Goal: Task Accomplishment & Management: Complete application form

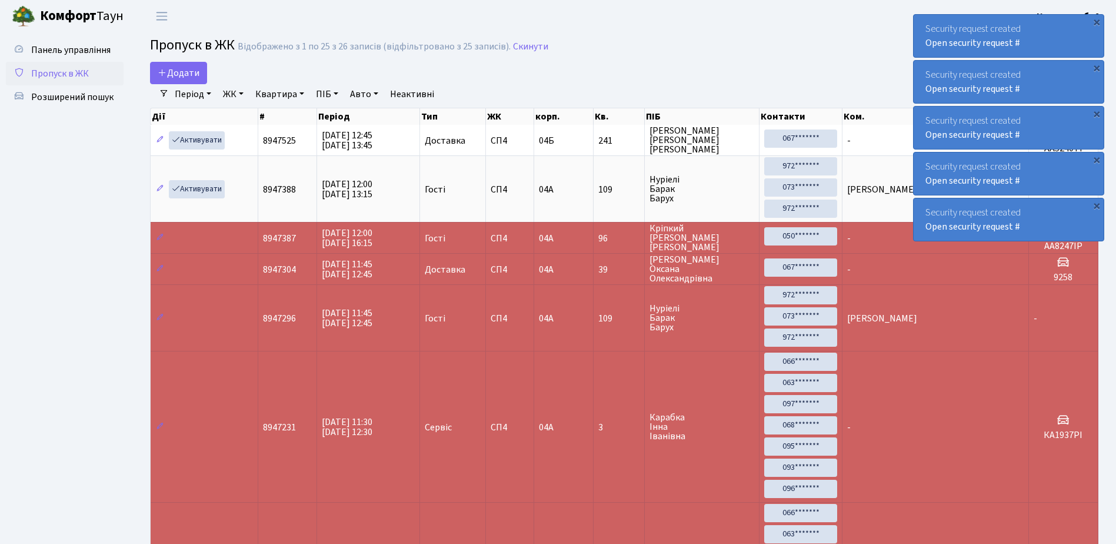
select select "25"
click at [185, 67] on span "Додати" at bounding box center [179, 72] width 42 height 13
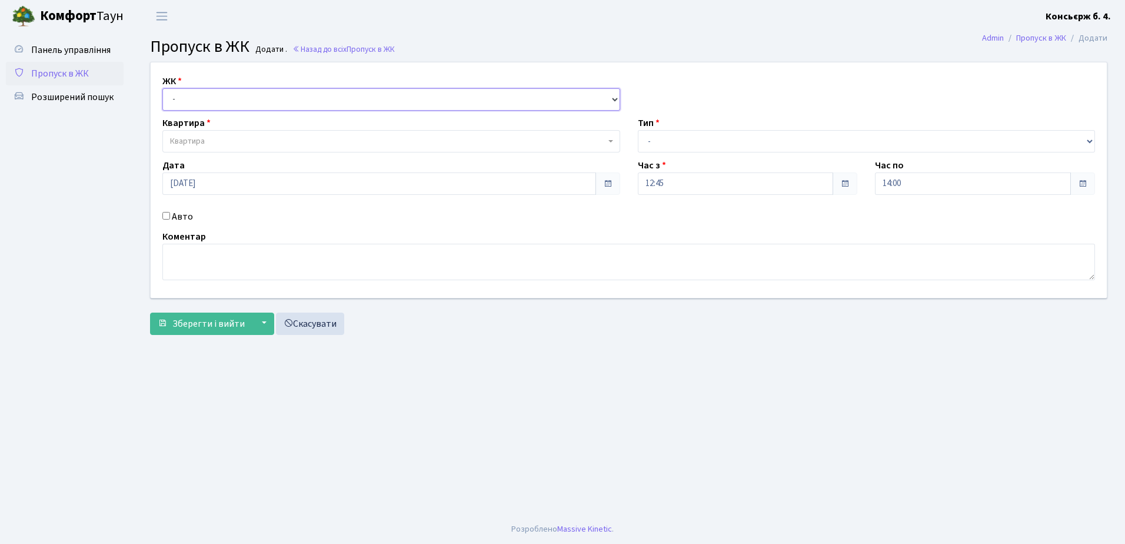
click at [244, 93] on select "- СП4, Столичне шосе, 5" at bounding box center [391, 99] width 458 height 22
select select "325"
click at [162, 88] on select "- [STREET_ADDRESS]" at bounding box center [391, 99] width 458 height 22
select select
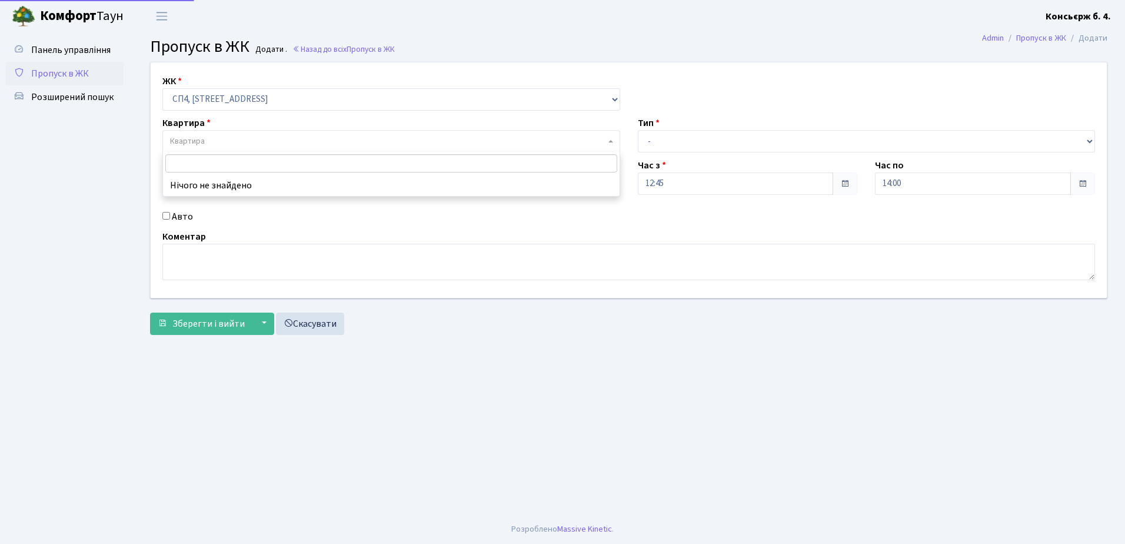
click at [246, 141] on span "Квартира" at bounding box center [387, 141] width 435 height 12
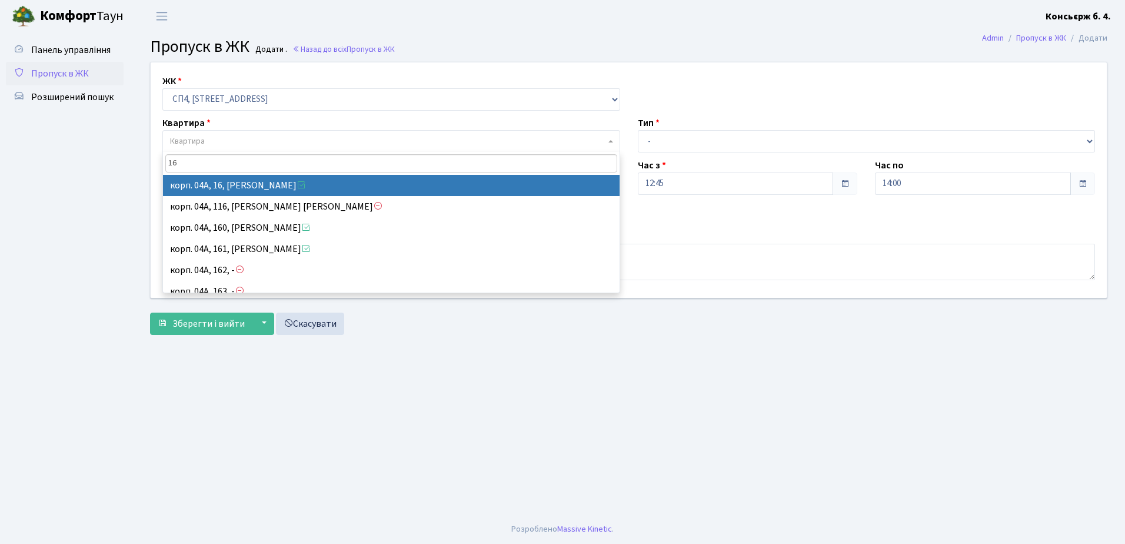
type input "16"
select select "21044"
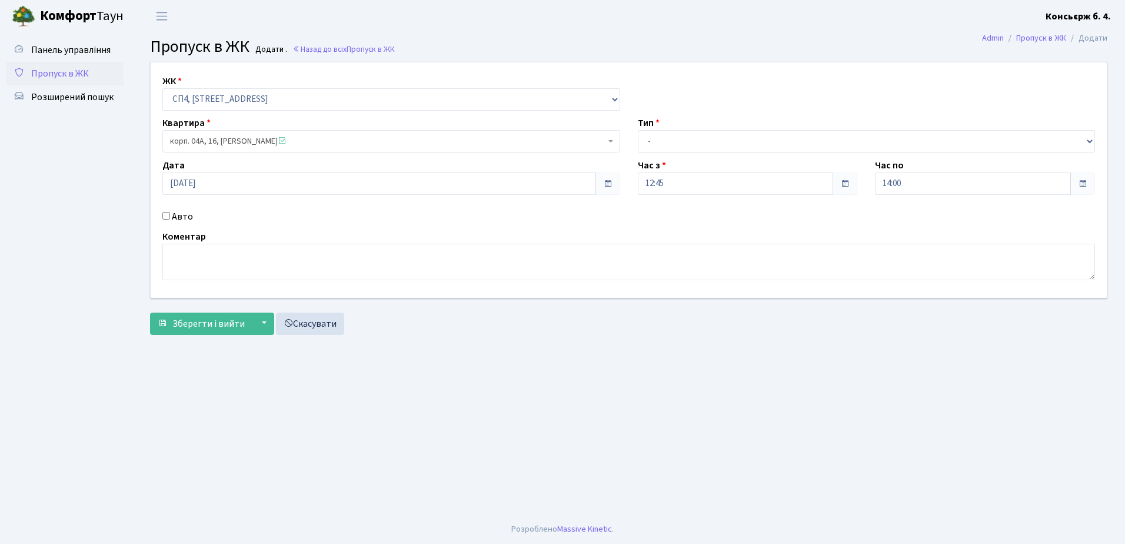
click at [164, 214] on input "Авто" at bounding box center [166, 216] width 8 height 8
checkbox input "true"
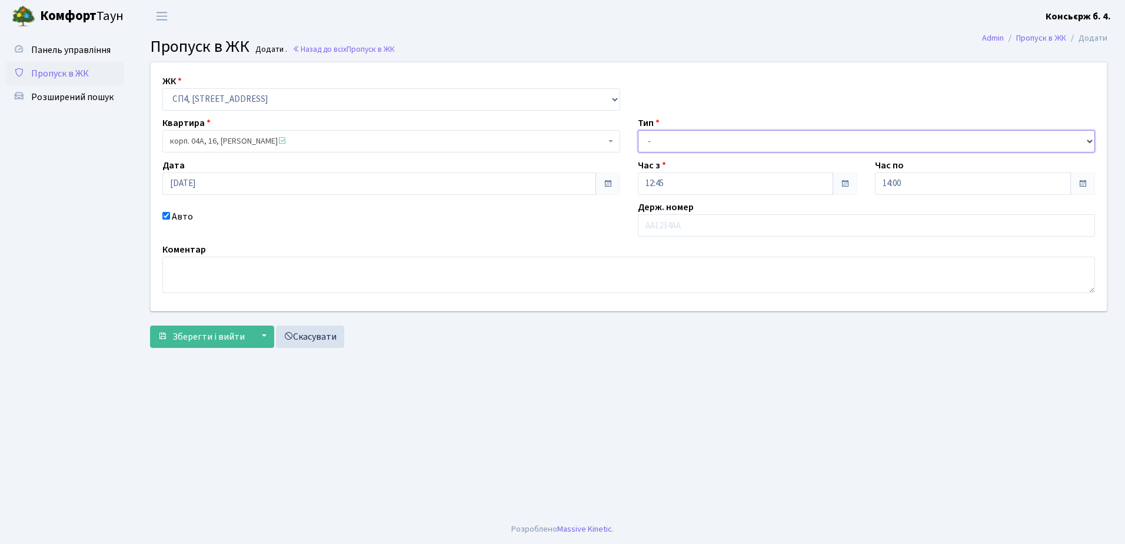
click at [704, 138] on select "- Доставка Таксі Гості Сервіс" at bounding box center [867, 141] width 458 height 22
select select "18"
click at [638, 130] on select "- Доставка Таксі Гості Сервіс" at bounding box center [867, 141] width 458 height 22
click at [699, 225] on input "text" at bounding box center [867, 225] width 458 height 22
type input "КА0614МН"
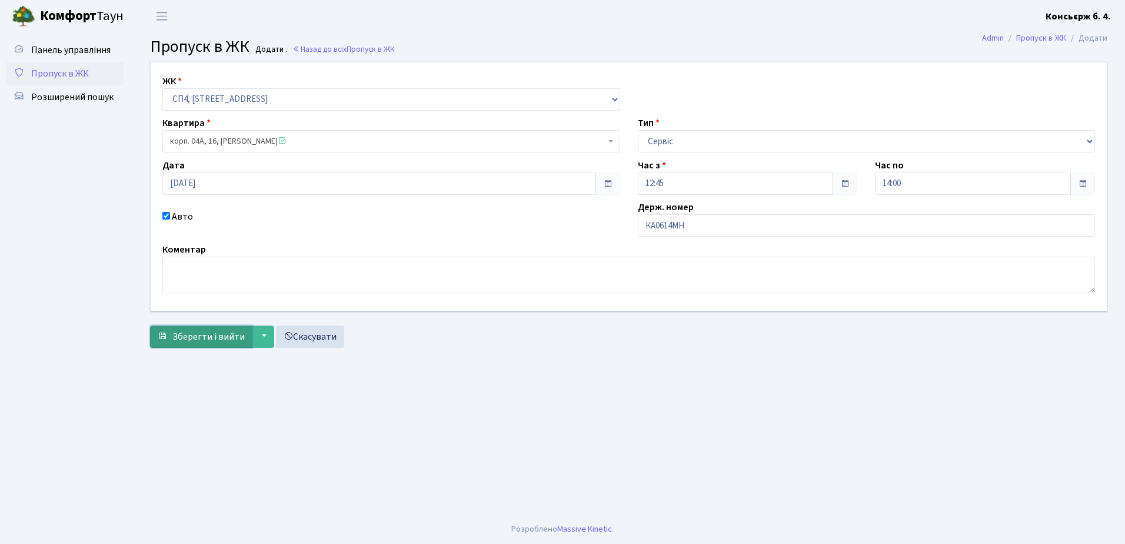
click at [216, 337] on span "Зберегти і вийти" at bounding box center [208, 336] width 72 height 13
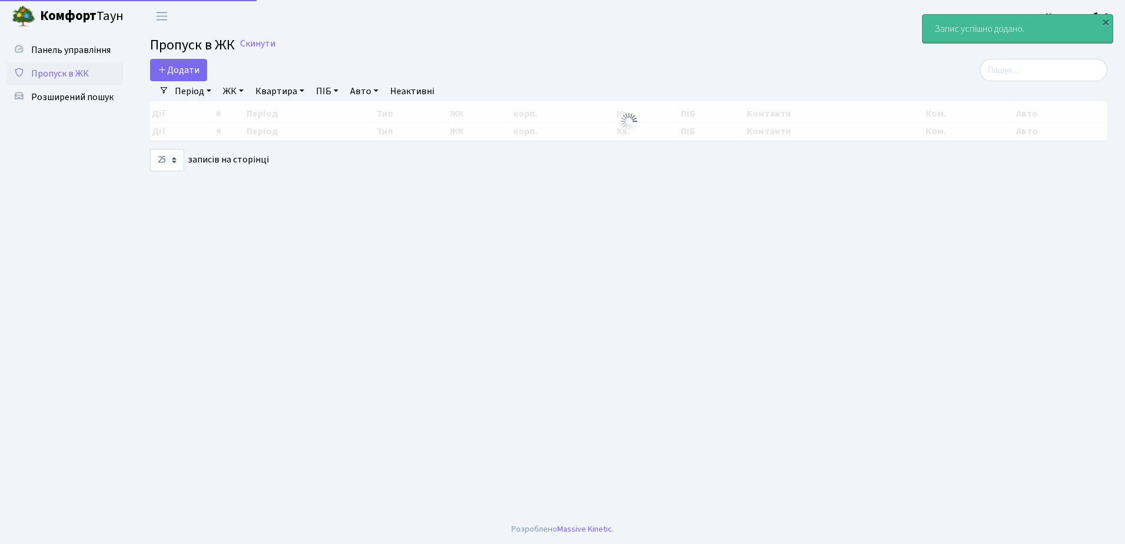
select select "25"
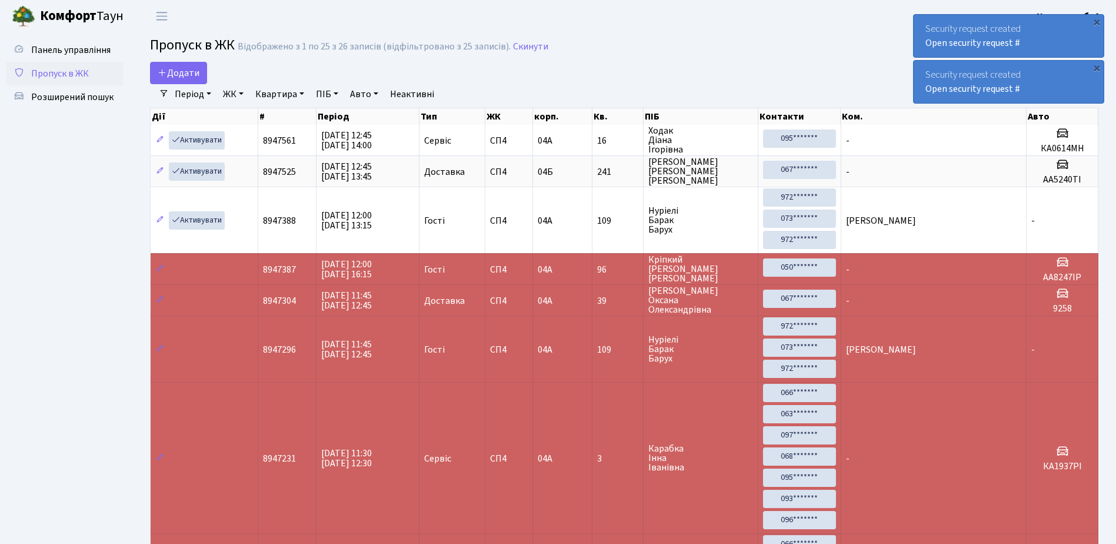
click at [922, 25] on div "Security request created Open security request #" at bounding box center [1009, 36] width 190 height 42
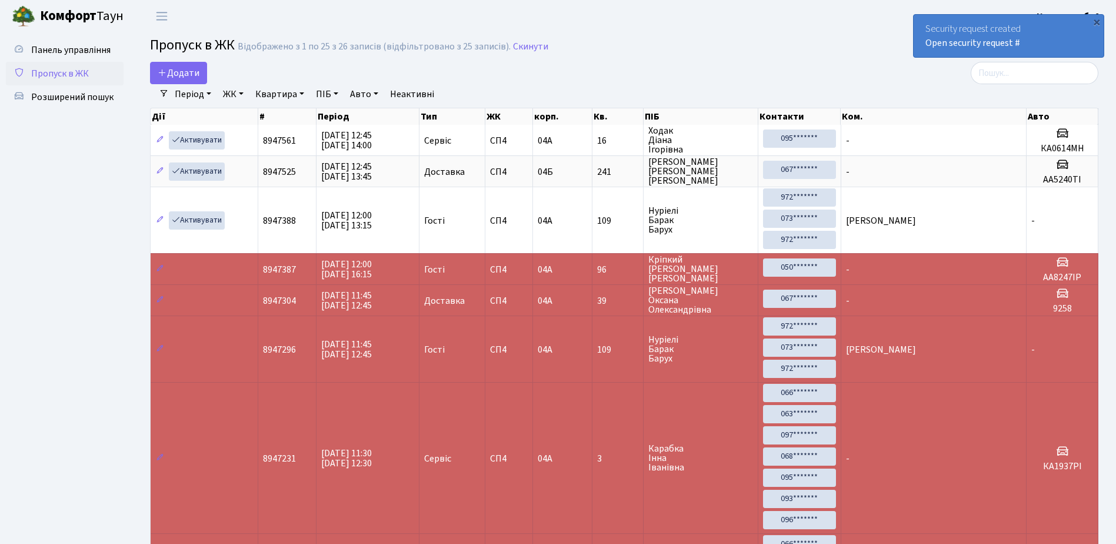
click at [922, 25] on div "Security request created Open security request #" at bounding box center [1009, 36] width 190 height 42
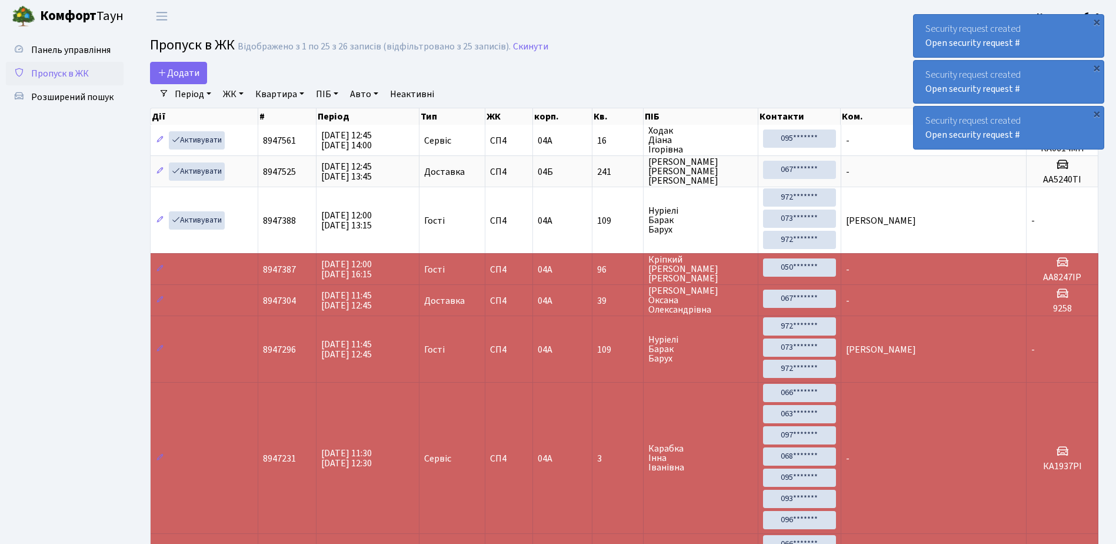
click at [916, 25] on div "Security request created Open security request #" at bounding box center [1009, 36] width 190 height 42
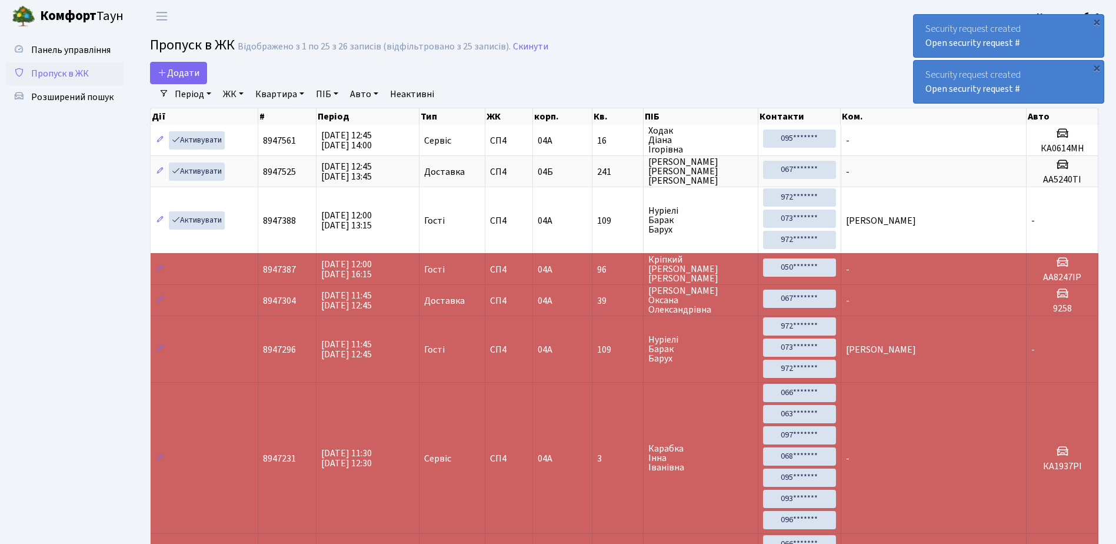
click at [916, 25] on div "Security request created Open security request #" at bounding box center [1009, 36] width 190 height 42
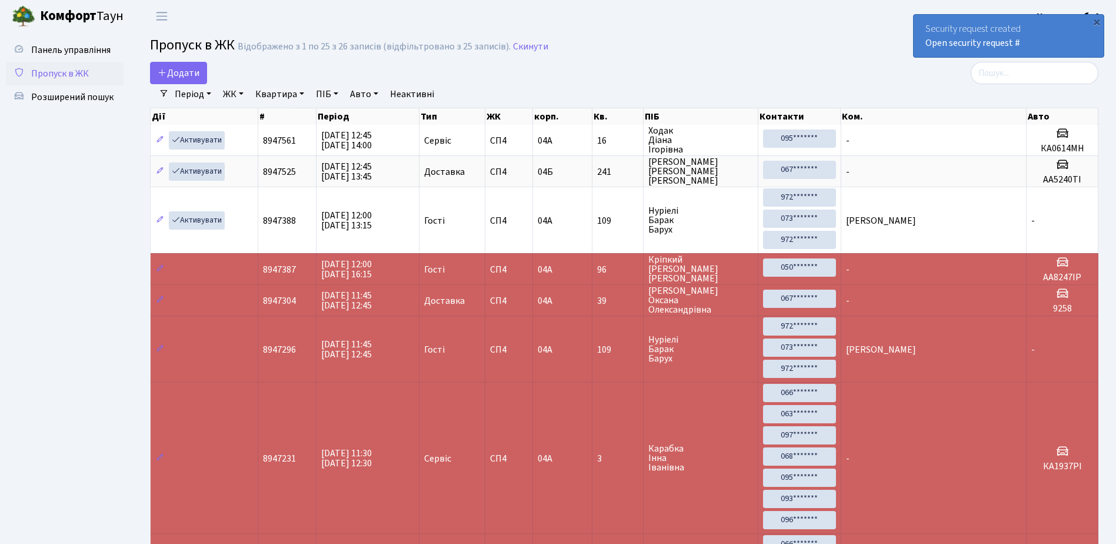
click at [916, 25] on div "Security request created Open security request #" at bounding box center [1009, 36] width 190 height 42
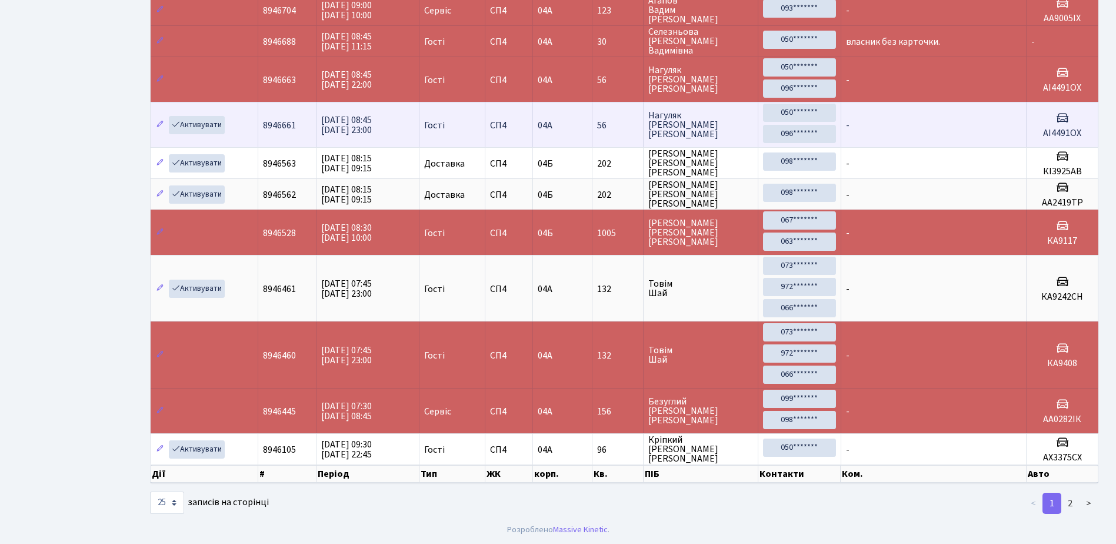
scroll to position [1026, 0]
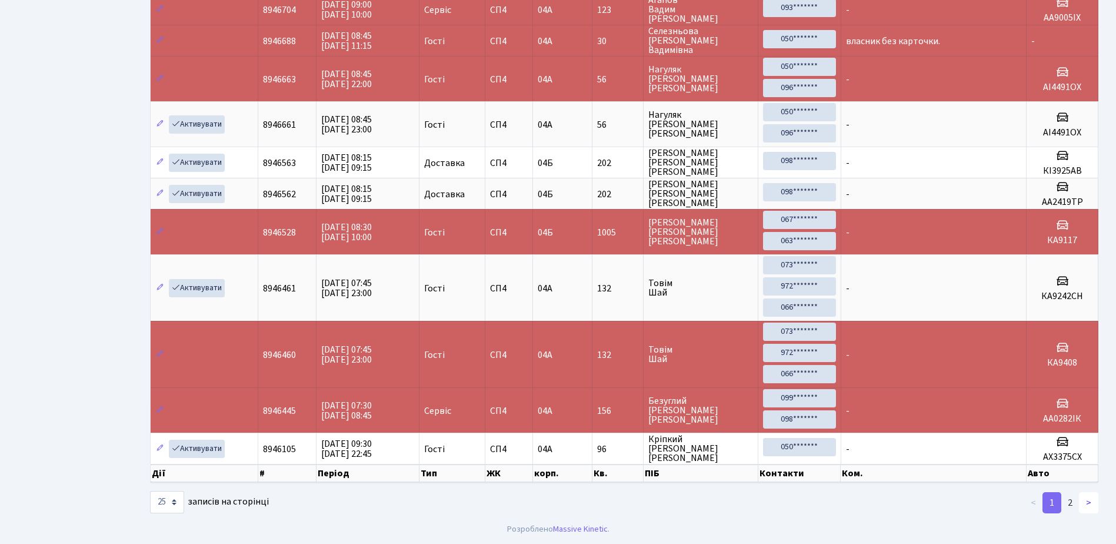
click at [1089, 503] on link ">" at bounding box center [1088, 502] width 19 height 21
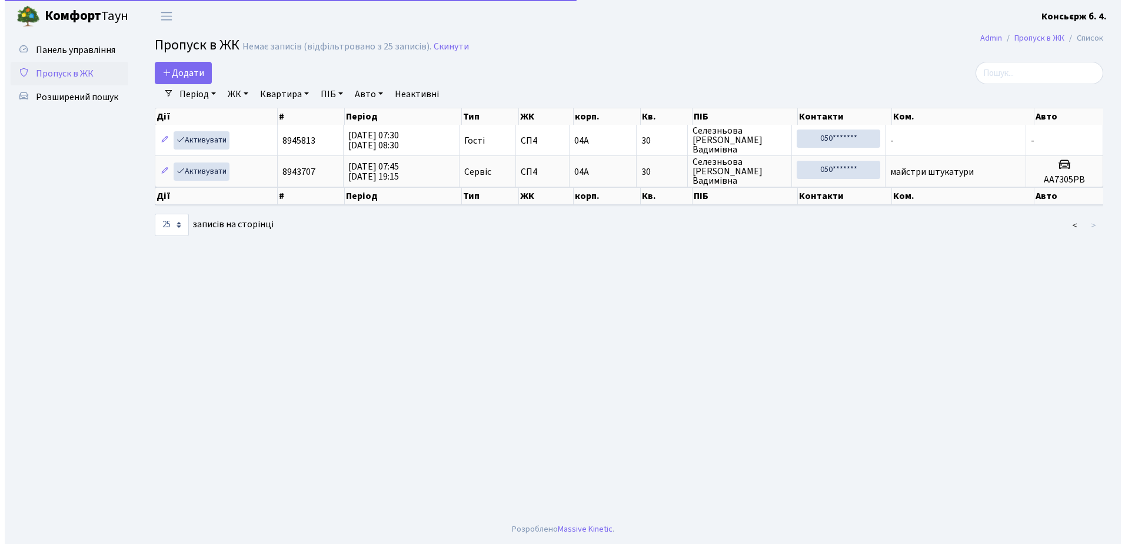
scroll to position [0, 0]
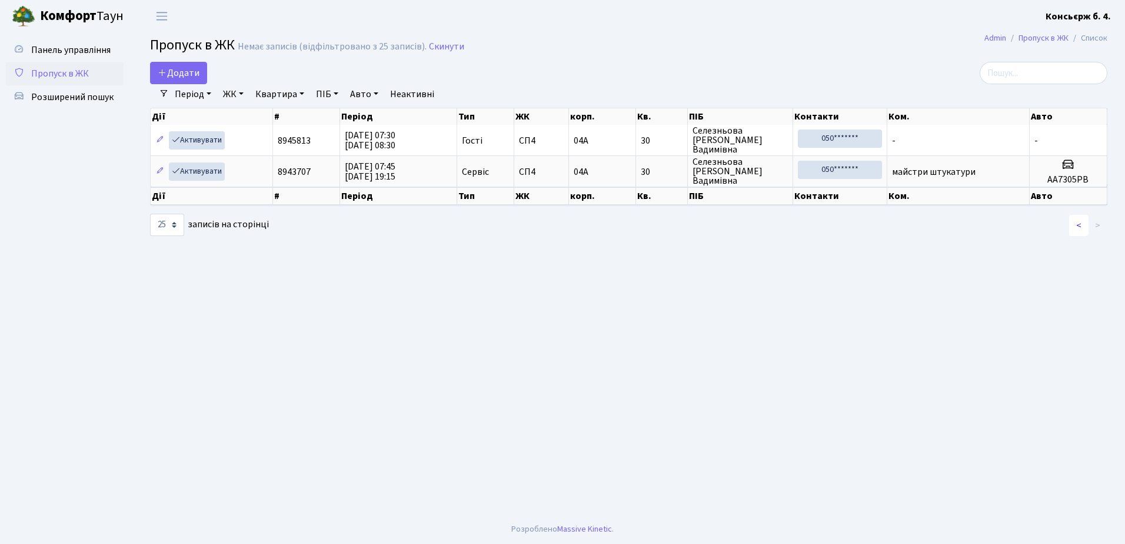
click at [1081, 221] on link "<" at bounding box center [1078, 225] width 19 height 21
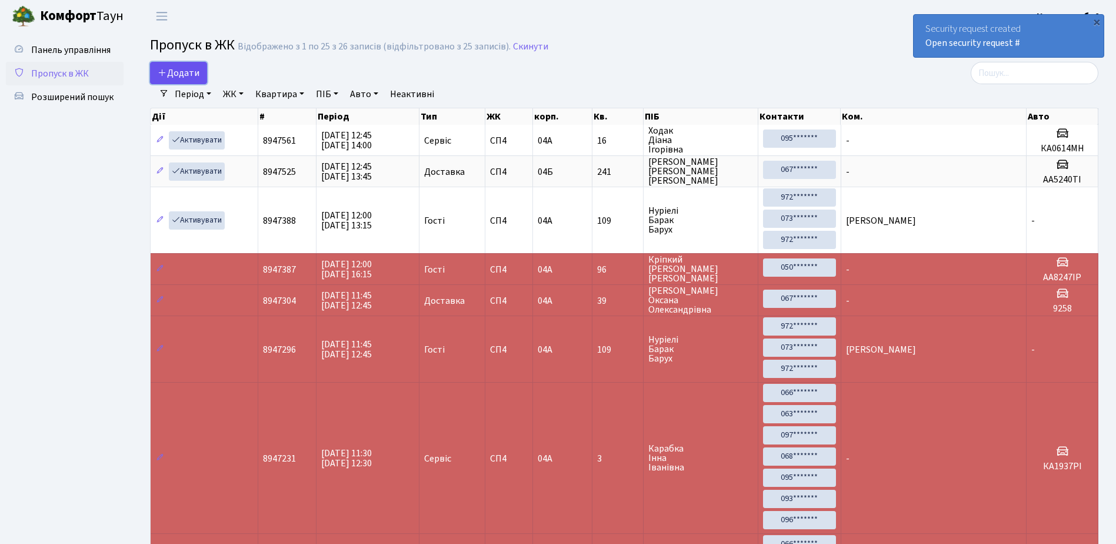
click at [188, 70] on span "Додати" at bounding box center [179, 72] width 42 height 13
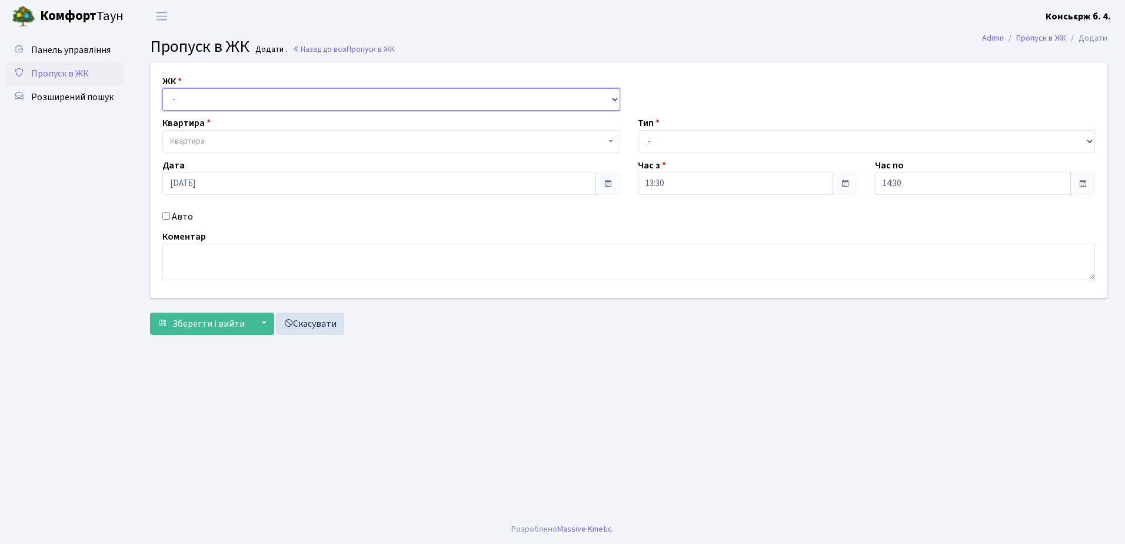
click at [249, 91] on select "- [STREET_ADDRESS]" at bounding box center [391, 99] width 458 height 22
select select "325"
click at [162, 88] on select "- [STREET_ADDRESS]" at bounding box center [391, 99] width 458 height 22
select select
click at [246, 141] on span "Квартира" at bounding box center [387, 141] width 435 height 12
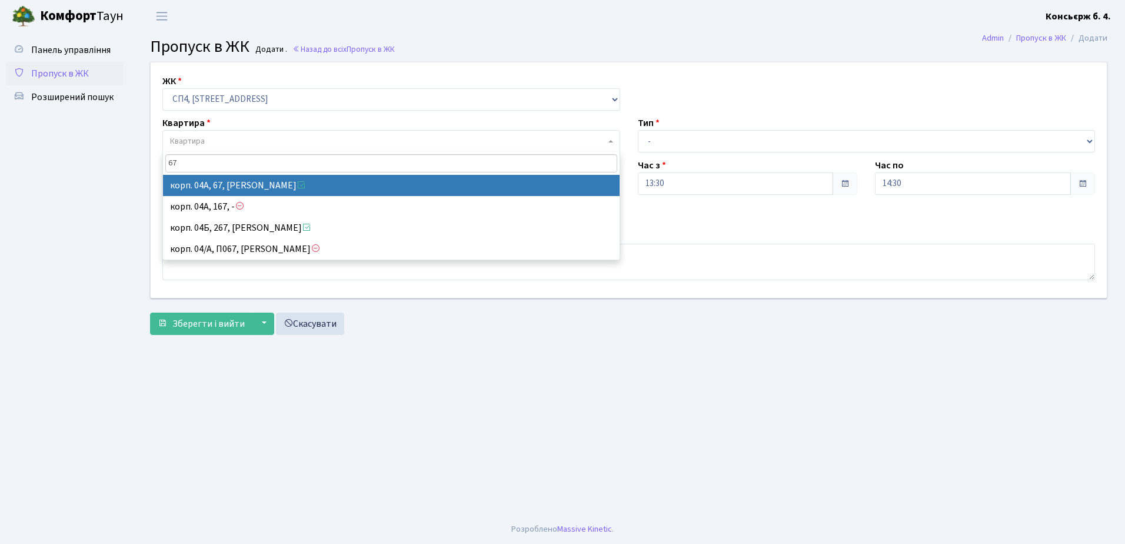
type input "67"
select select "21095"
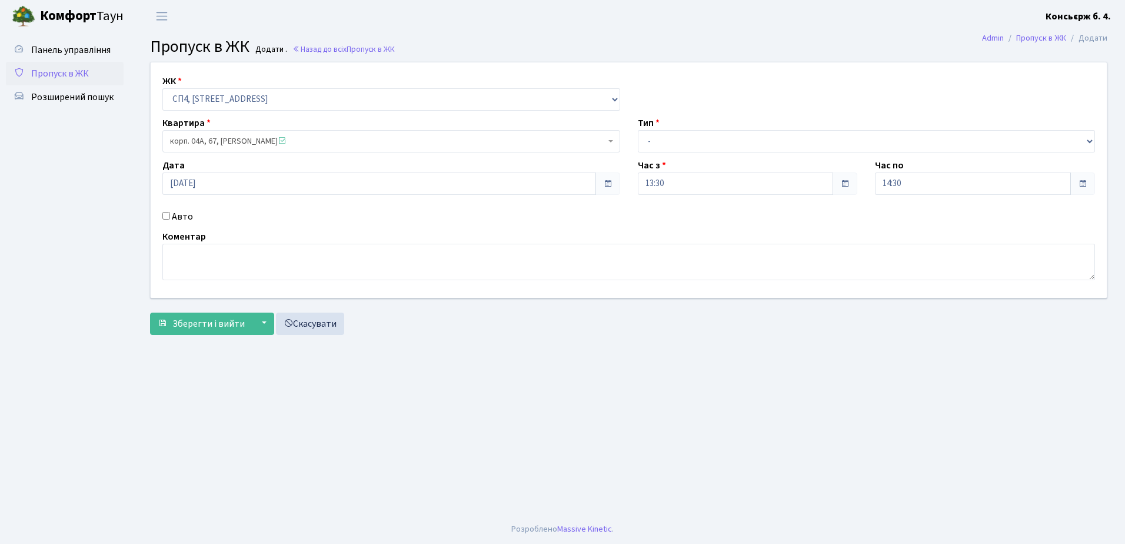
drag, startPoint x: 165, startPoint y: 212, endPoint x: 185, endPoint y: 214, distance: 20.1
click at [165, 212] on input "Авто" at bounding box center [166, 216] width 8 height 8
checkbox input "true"
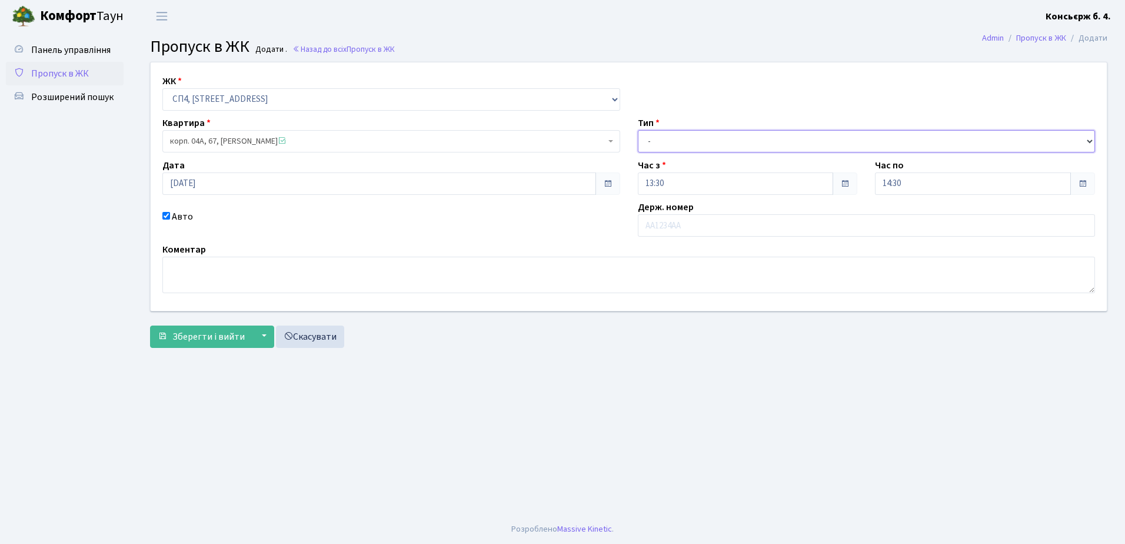
click at [754, 135] on select "- Доставка Таксі Гості Сервіс" at bounding box center [867, 141] width 458 height 22
select select "1"
click at [638, 130] on select "- Доставка Таксі Гості Сервіс" at bounding box center [867, 141] width 458 height 22
click at [686, 224] on input "text" at bounding box center [867, 225] width 458 height 22
type input "АІ1194НМ"
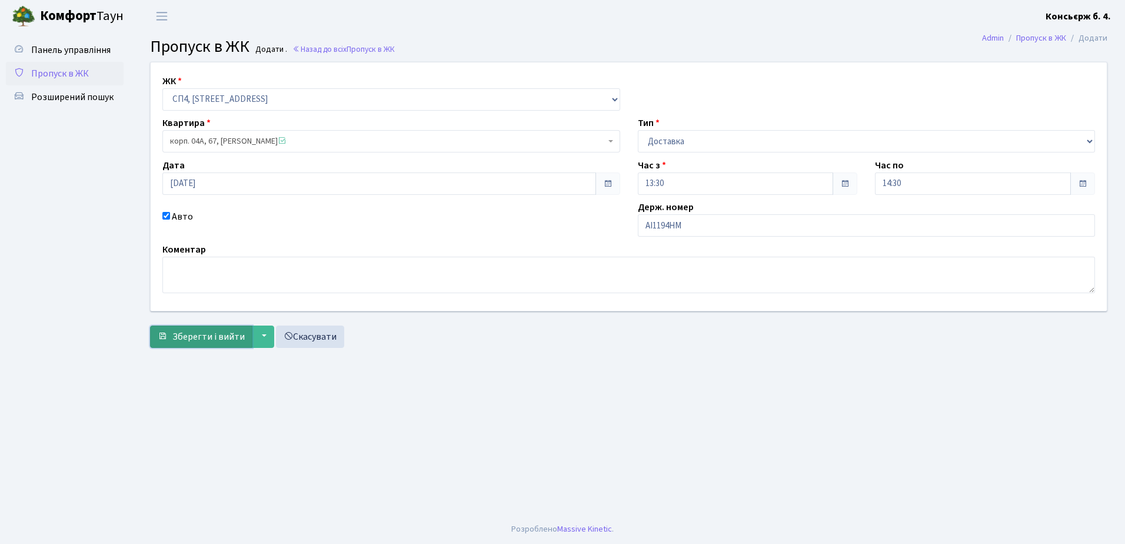
click at [225, 335] on span "Зберегти і вийти" at bounding box center [208, 336] width 72 height 13
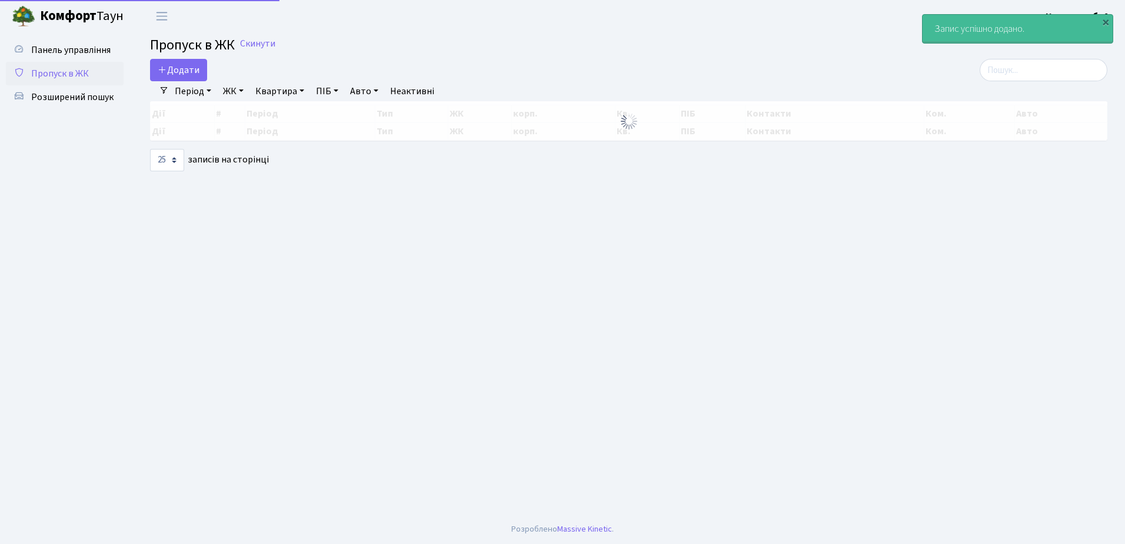
select select "25"
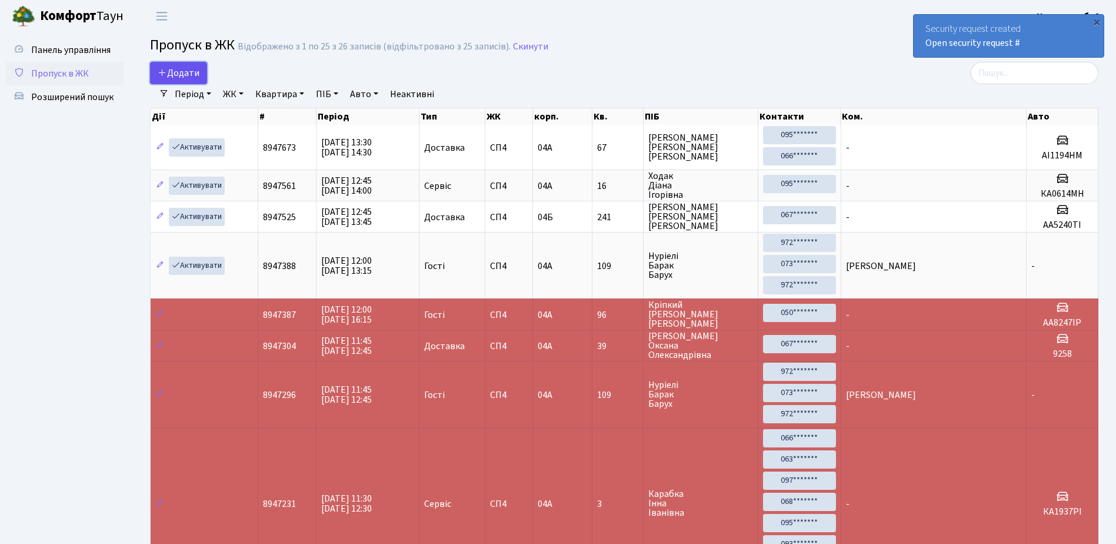
click at [181, 72] on span "Додати" at bounding box center [179, 72] width 42 height 13
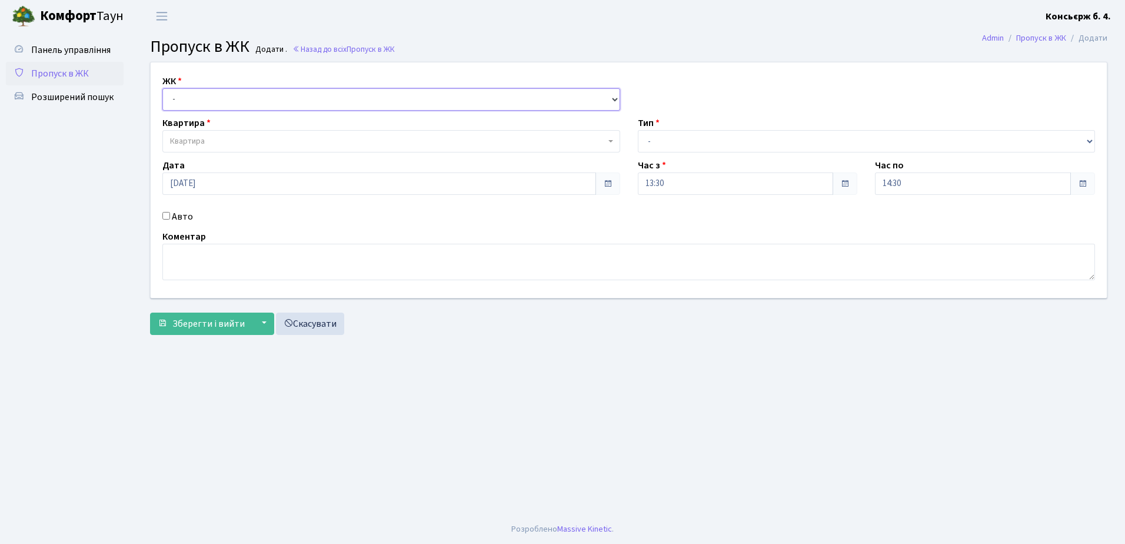
click at [232, 99] on select "- [STREET_ADDRESS]" at bounding box center [391, 99] width 458 height 22
select select "325"
click at [162, 88] on select "- [STREET_ADDRESS]" at bounding box center [391, 99] width 458 height 22
select select
click at [248, 138] on span "Квартира" at bounding box center [387, 141] width 435 height 12
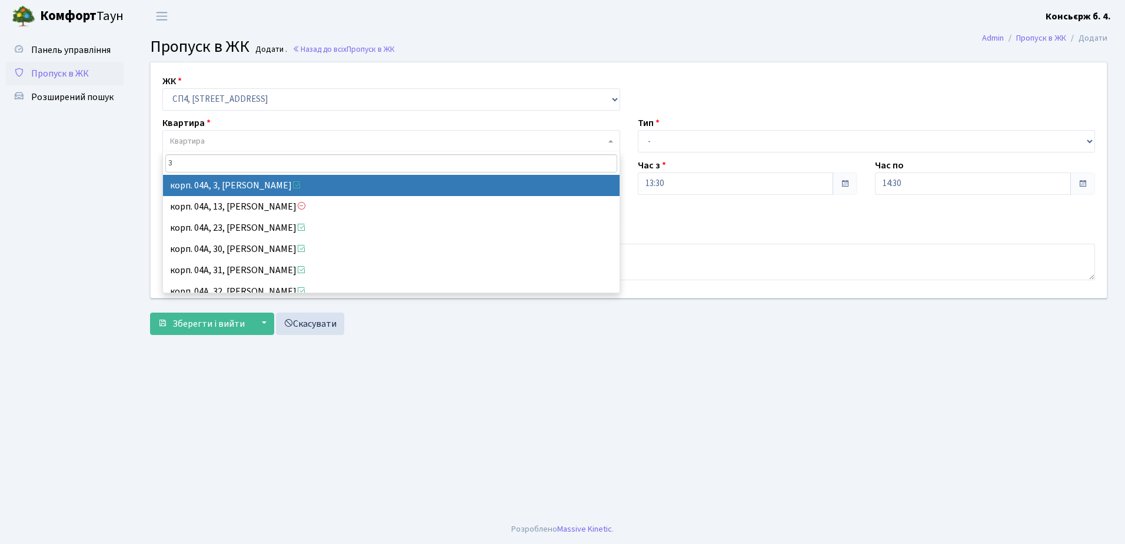
type input "3"
select select "21031"
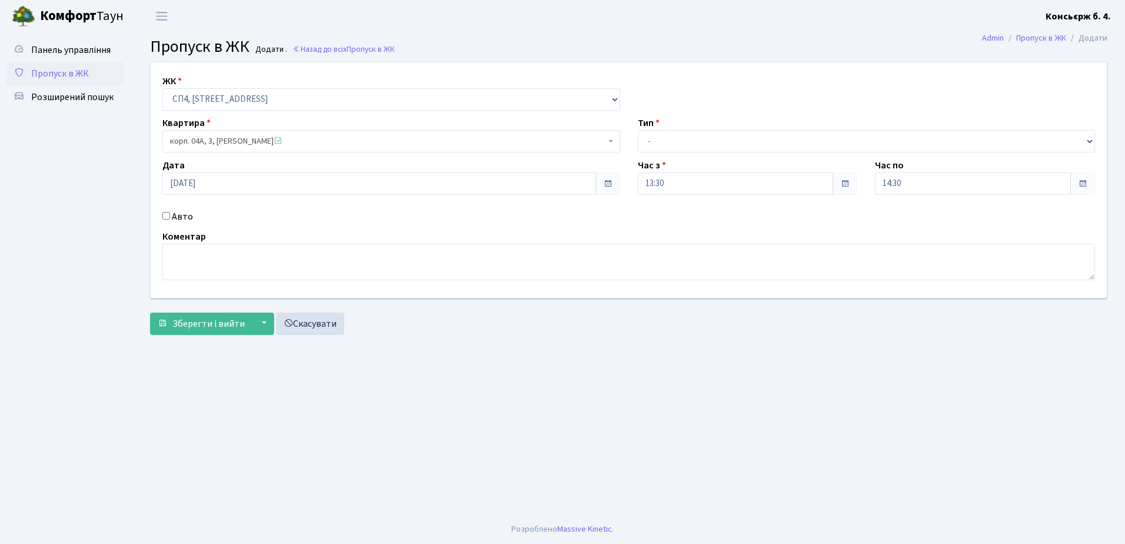
click at [166, 214] on input "Авто" at bounding box center [166, 216] width 8 height 8
checkbox input "true"
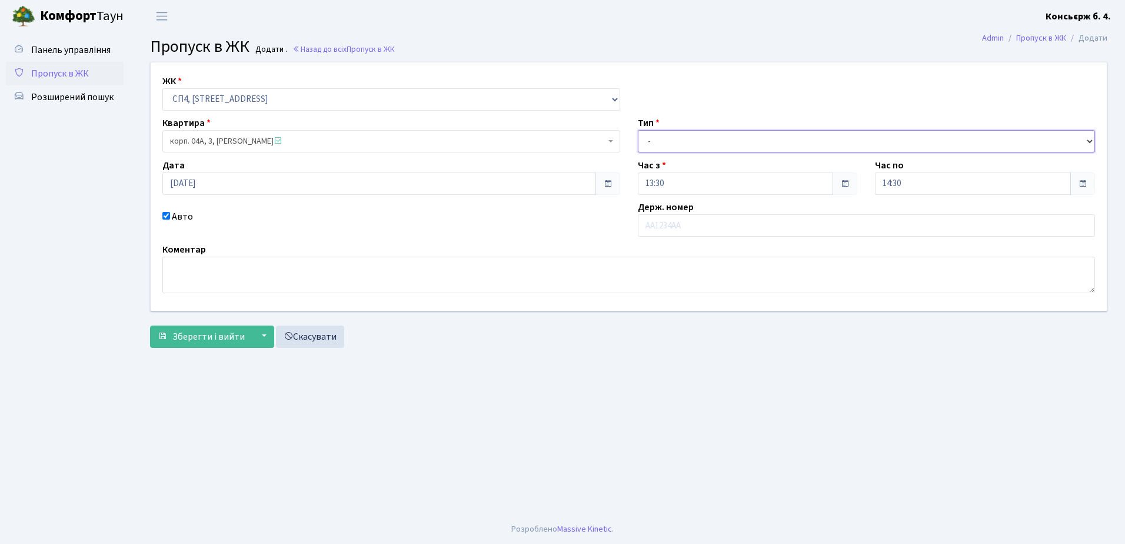
click at [726, 138] on select "- Доставка Таксі Гості Сервіс" at bounding box center [867, 141] width 458 height 22
select select "1"
click at [638, 130] on select "- Доставка Таксі Гості Сервіс" at bounding box center [867, 141] width 458 height 22
click at [713, 228] on input "text" at bounding box center [867, 225] width 458 height 22
type input "9"
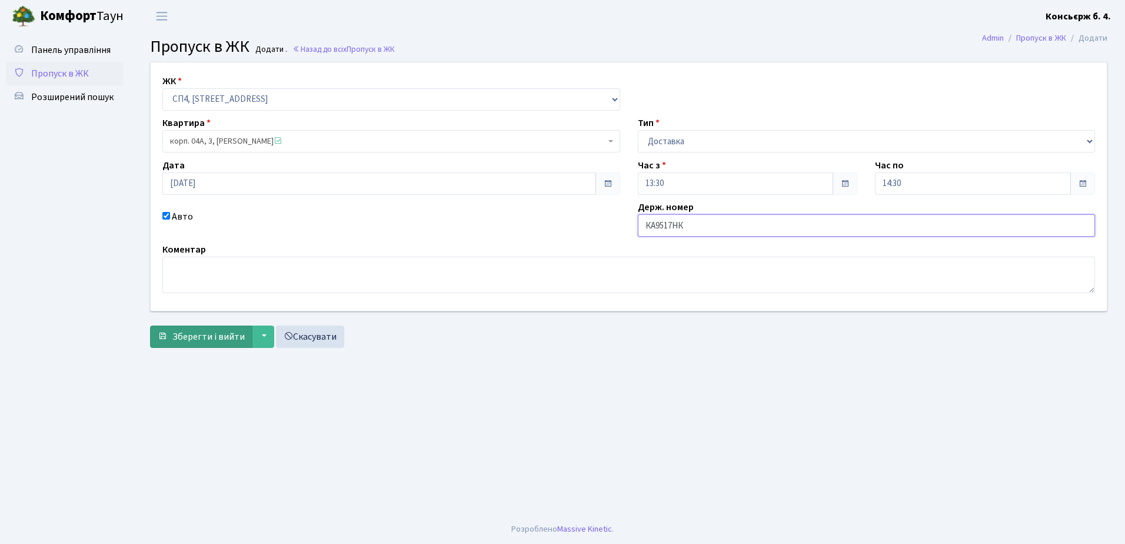
type input "КА9517НК"
click at [211, 332] on span "Зберегти і вийти" at bounding box center [208, 336] width 72 height 13
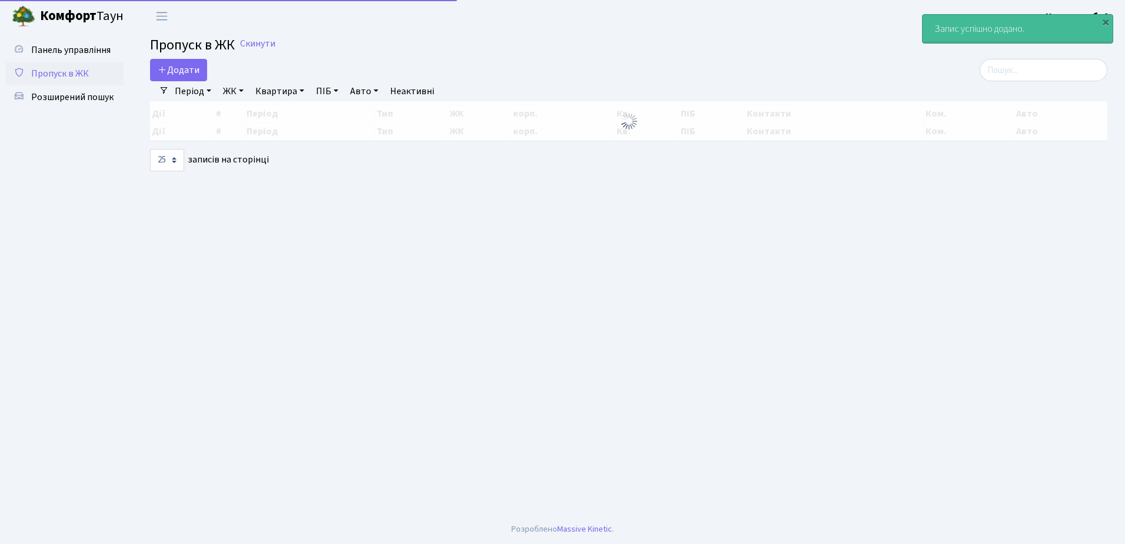
select select "25"
